Goal: Information Seeking & Learning: Learn about a topic

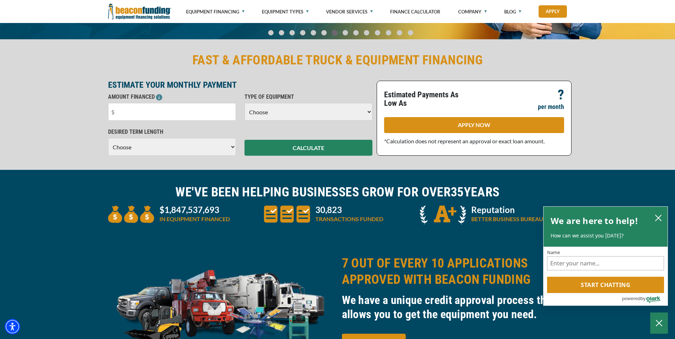
scroll to position [262, 0]
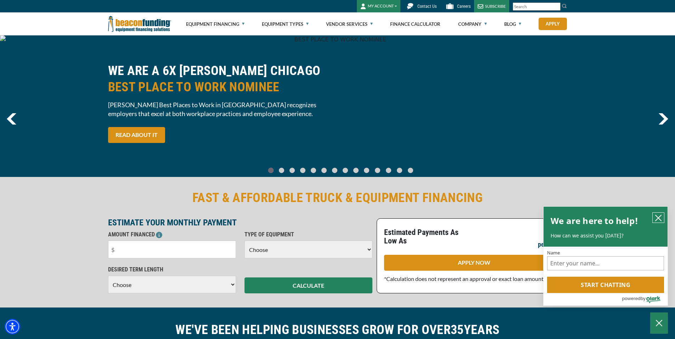
click at [659, 215] on icon "close chatbox" at bounding box center [658, 218] width 7 height 7
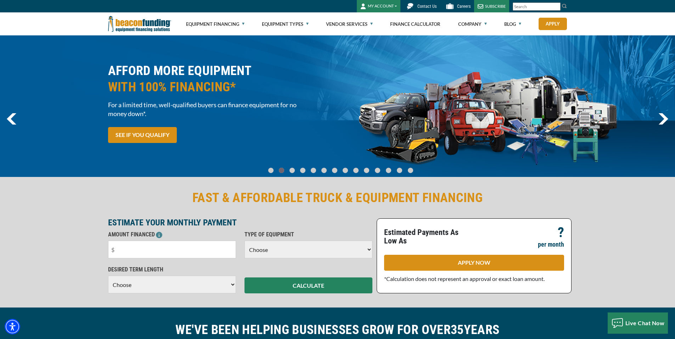
click at [114, 181] on div "FAST & AFFORDABLE TRUCK & EQUIPMENT FINANCING ESTIMATE YOUR MONTHLY PAYMENT AMO…" at bounding box center [337, 242] width 675 height 132
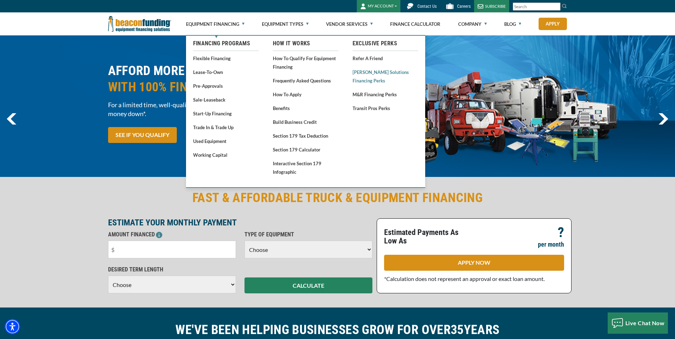
click at [359, 74] on link "[PERSON_NAME] Solutions Financing Perks" at bounding box center [385, 76] width 66 height 17
